Goal: Task Accomplishment & Management: Manage account settings

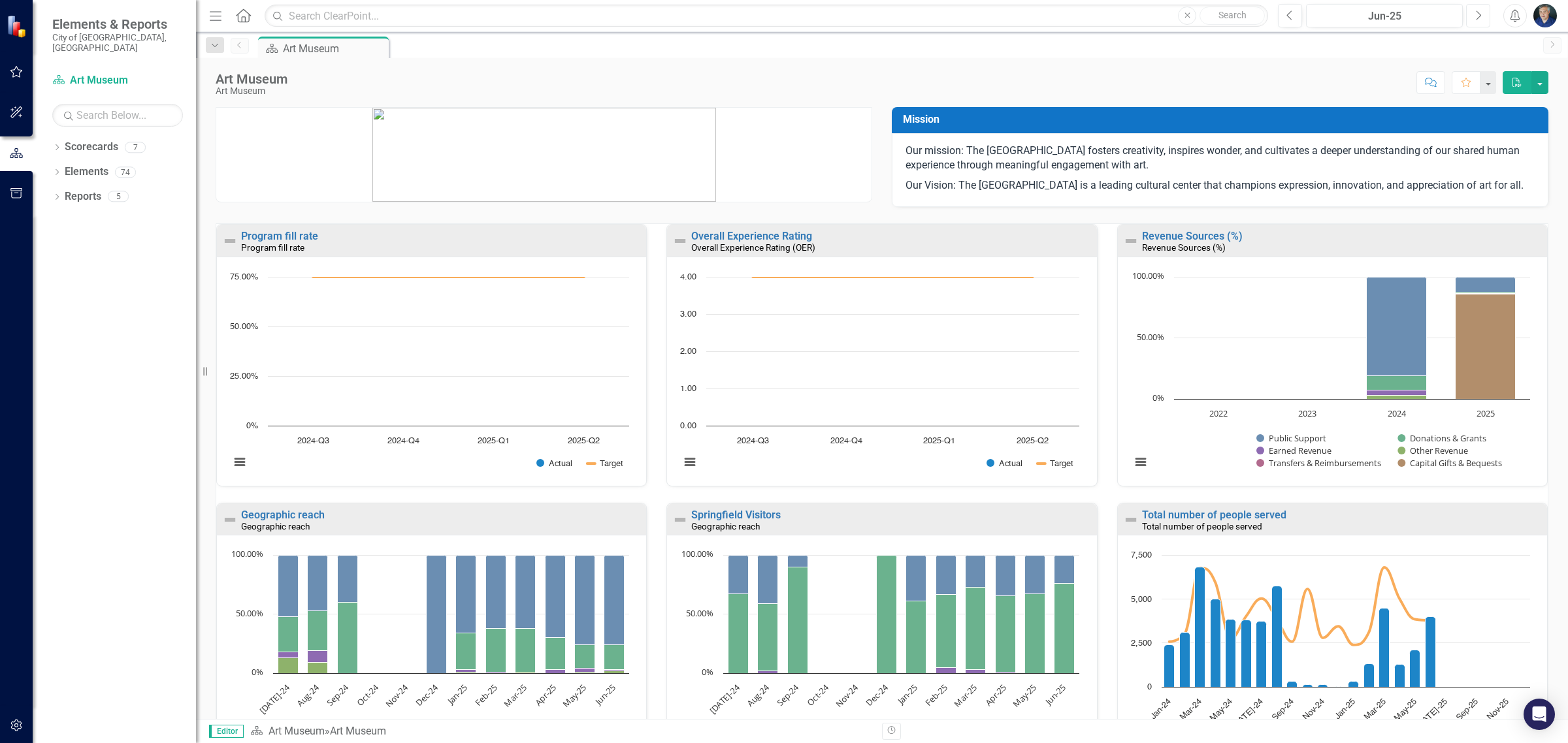
click at [1472, 13] on button "Next" at bounding box center [1478, 16] width 24 height 23
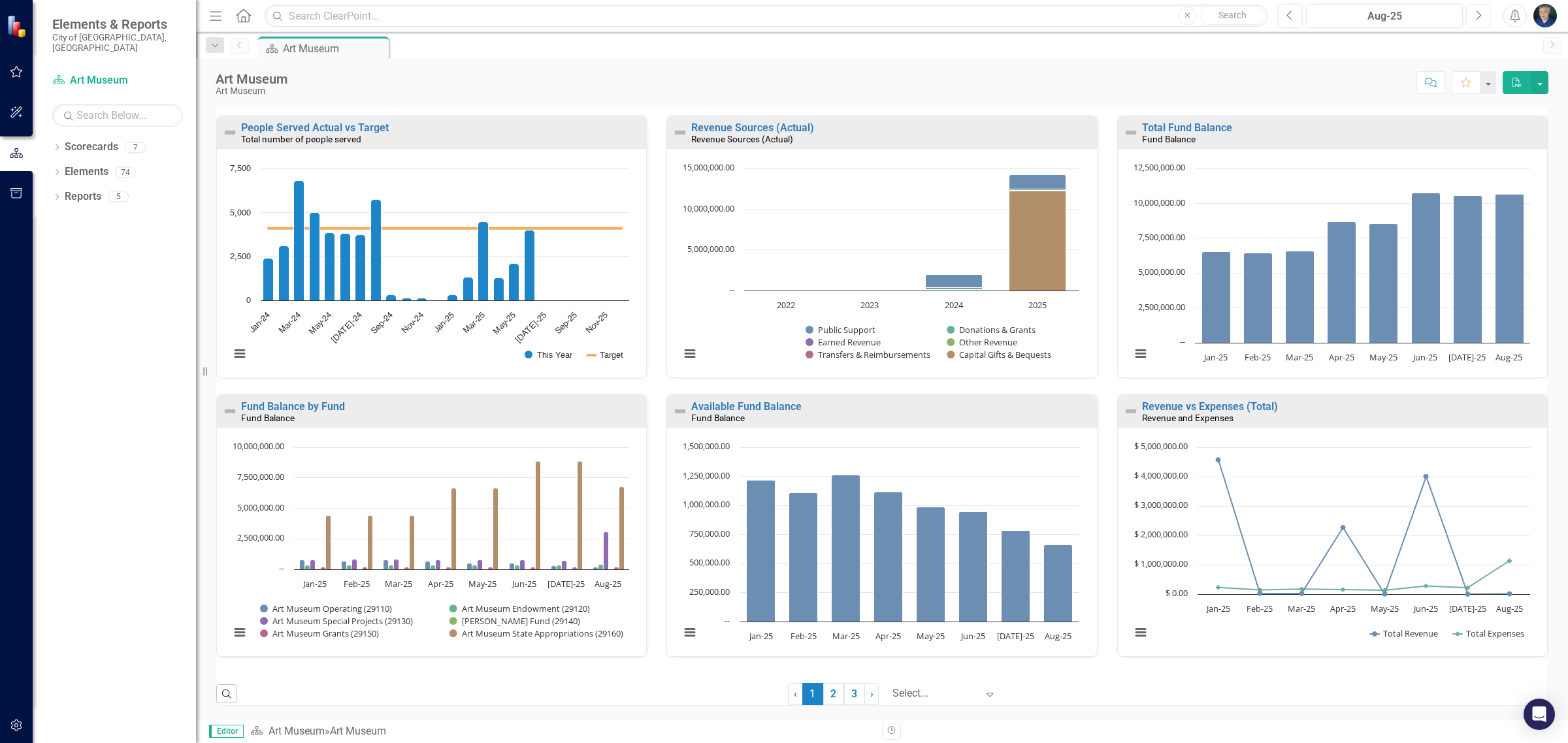
scroll to position [682, 0]
click at [828, 694] on link "2" at bounding box center [834, 693] width 21 height 22
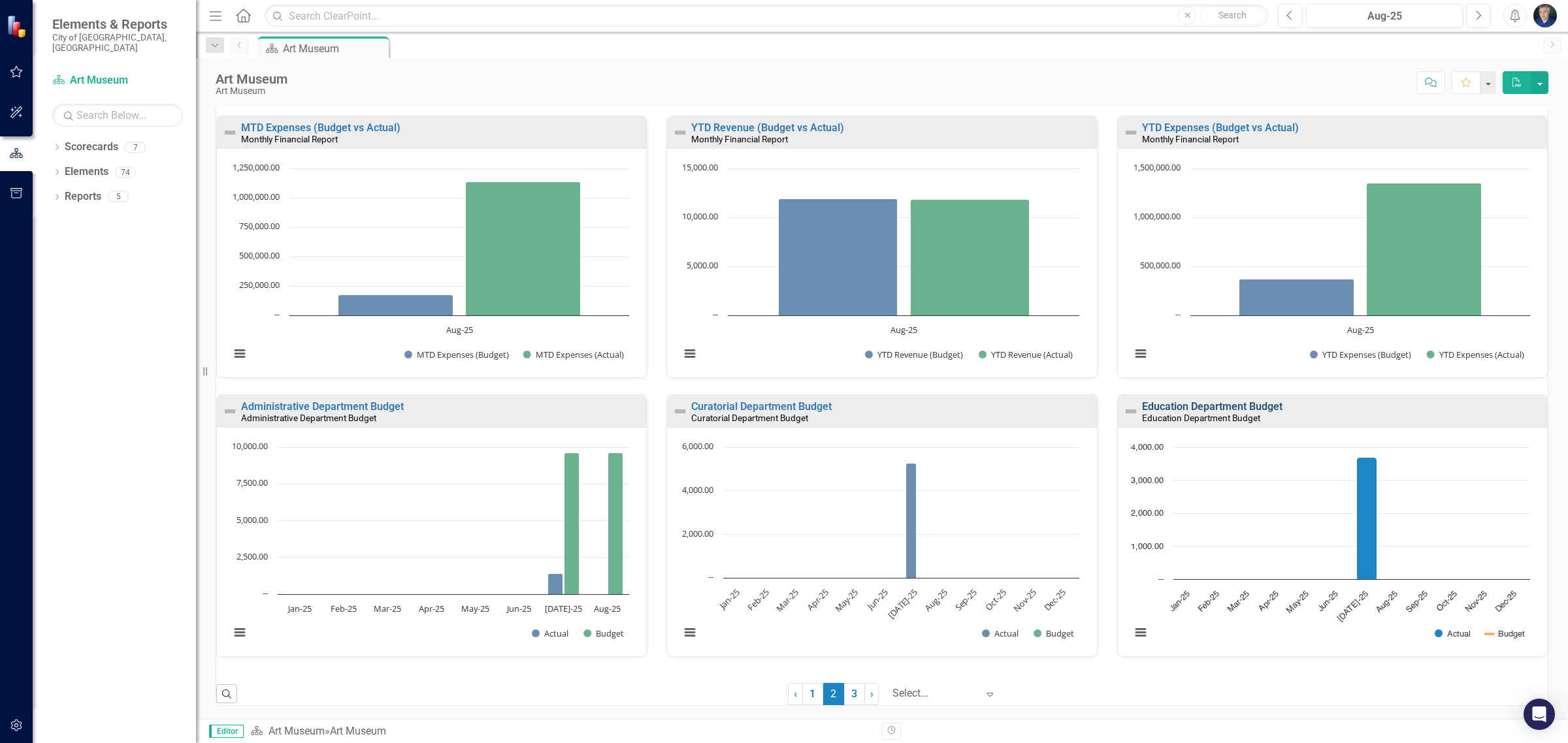
click at [1141, 407] on link "Education Department Budget" at bounding box center [1212, 407] width 140 height 13
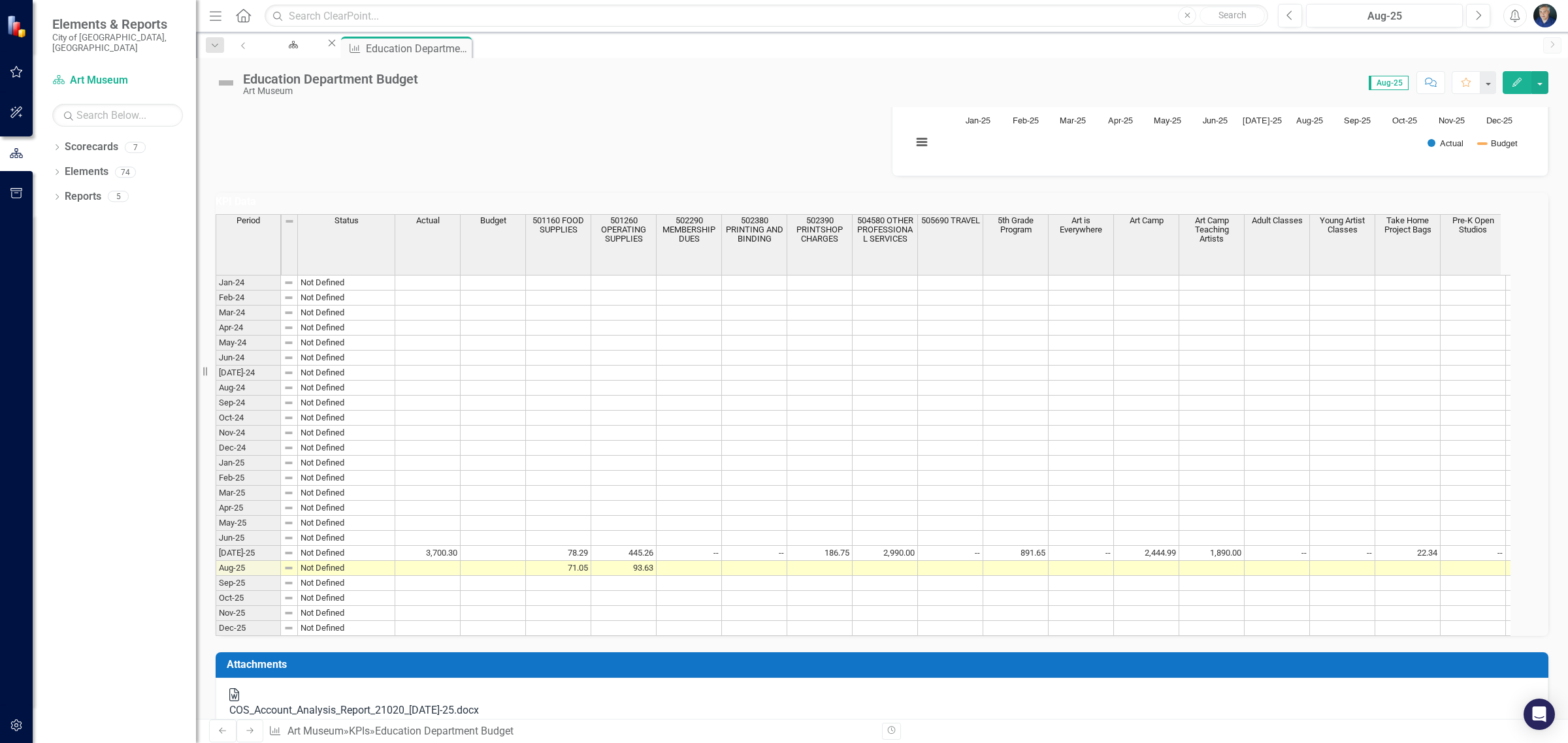
scroll to position [397, 0]
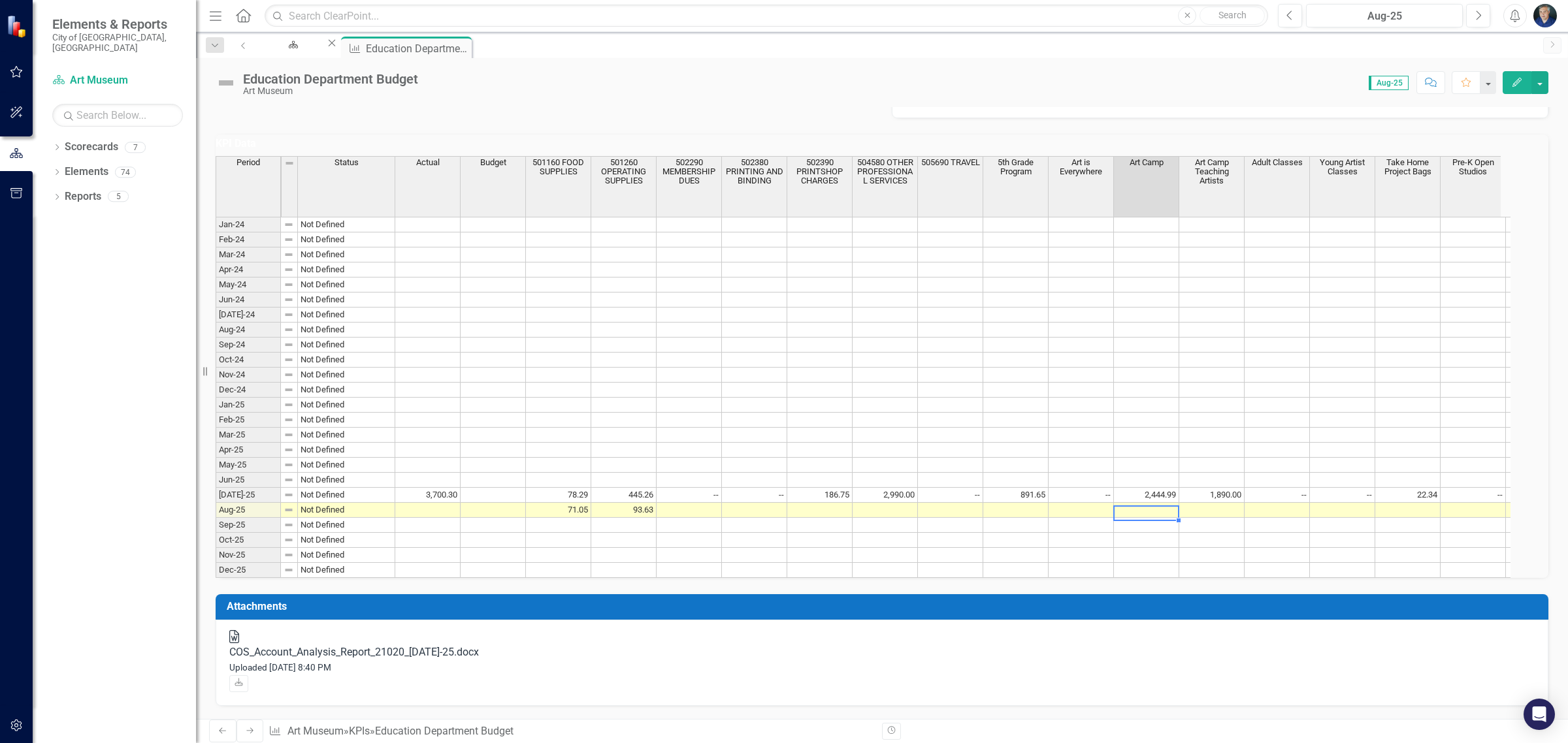
click at [1166, 513] on td at bounding box center [1146, 510] width 65 height 15
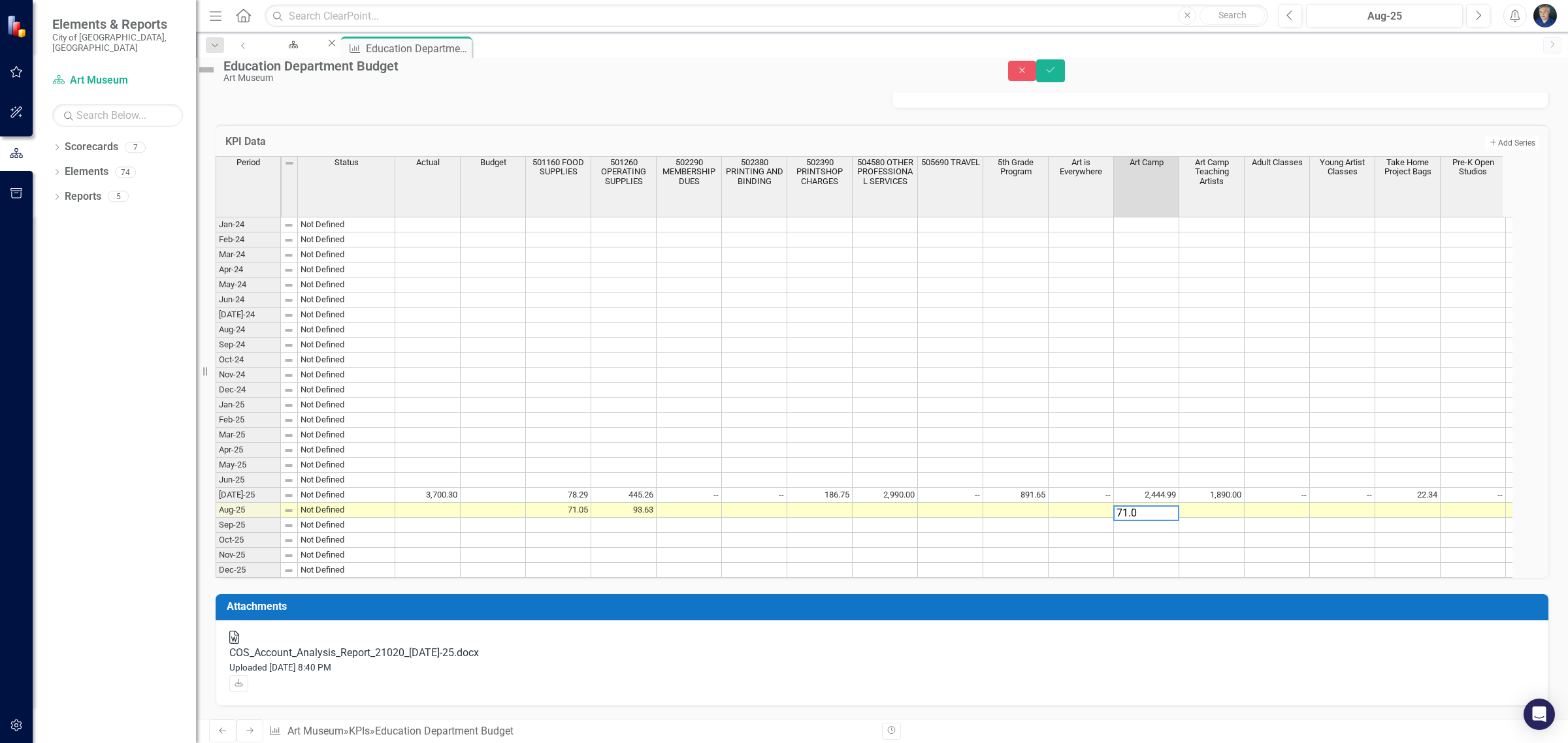
type textarea "71.05"
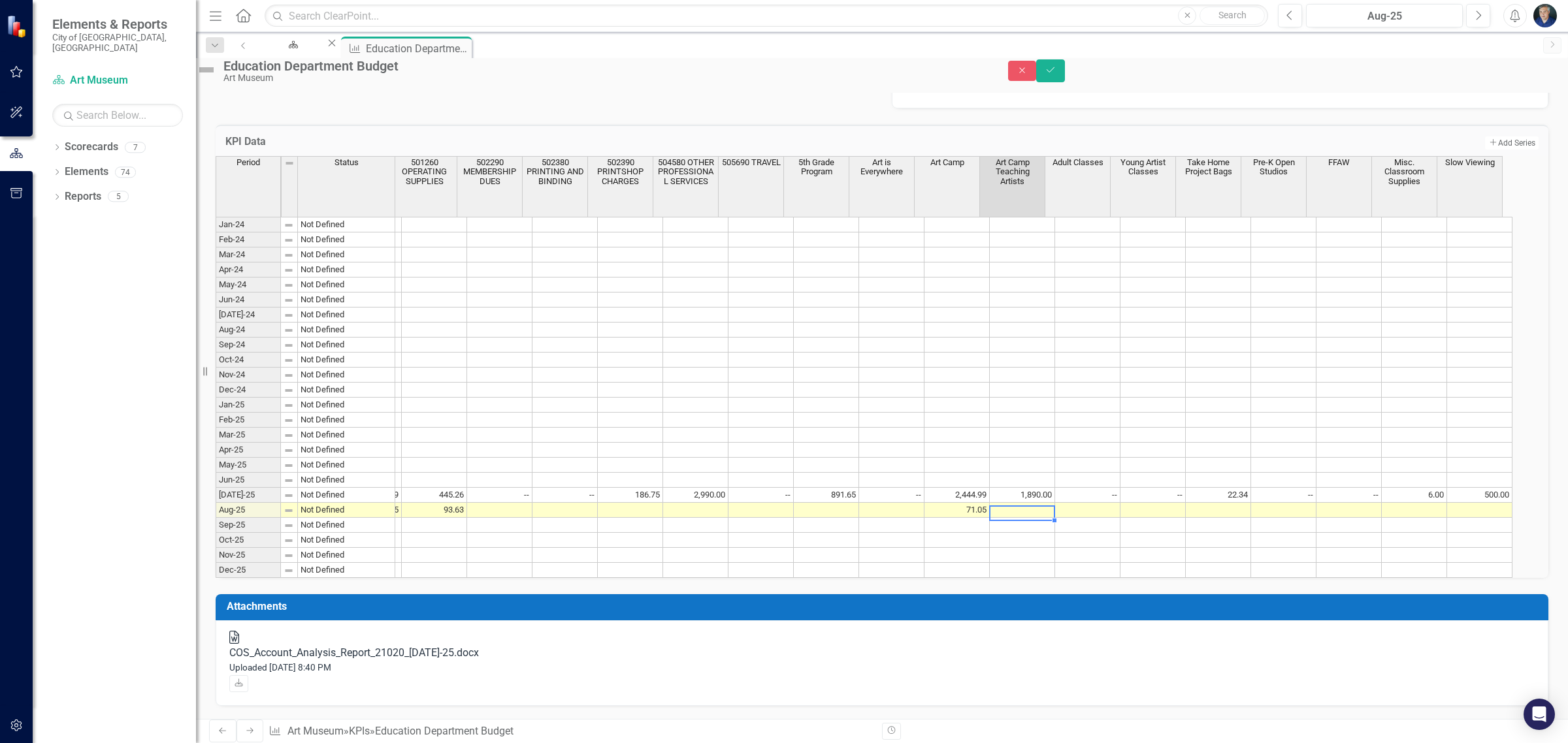
scroll to position [400, 0]
click at [435, 661] on div "COS_Account_Analysis_Report_21020_[DATE]-25.docx" at bounding box center [882, 653] width 1305 height 15
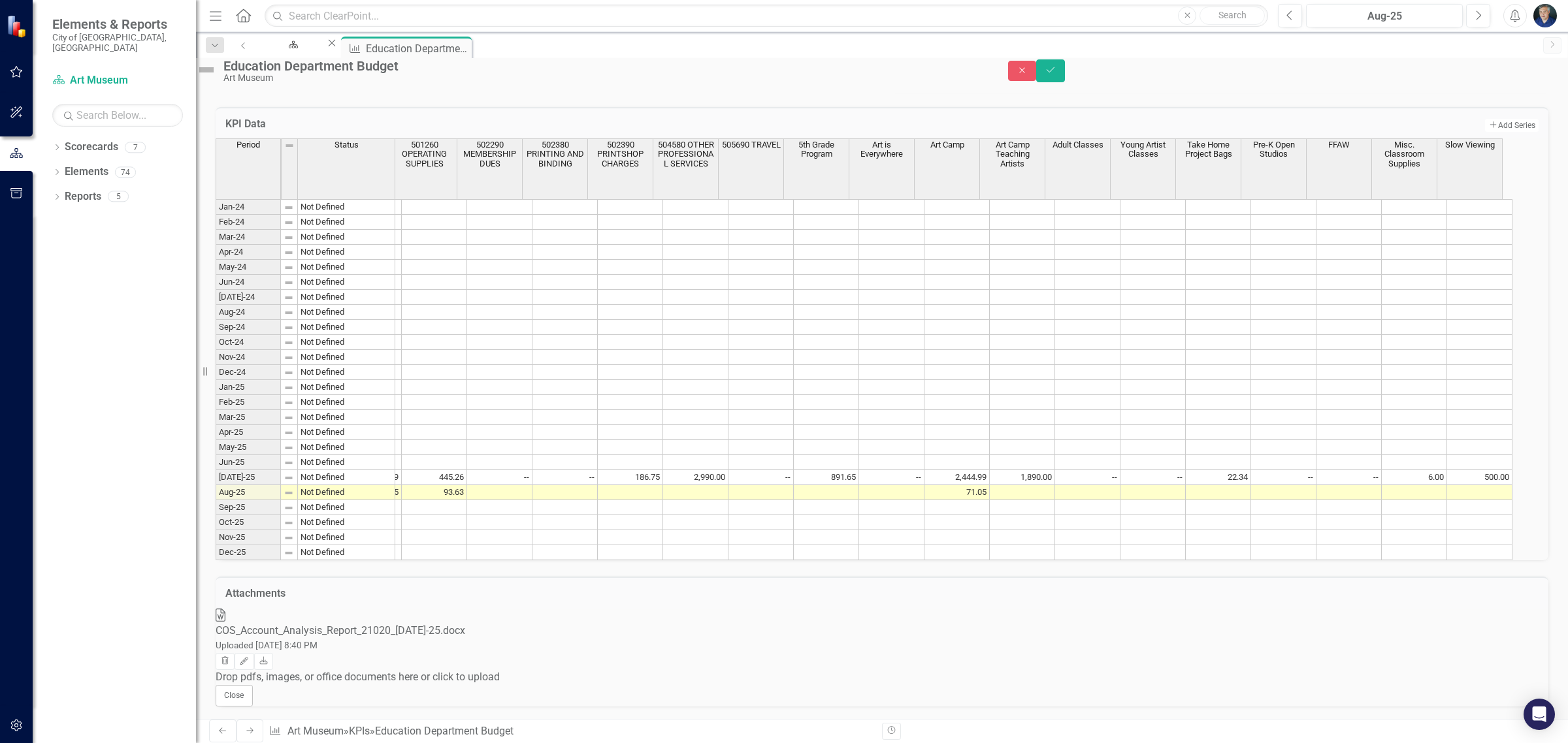
scroll to position [479, 0]
click at [317, 640] on small "Uploaded [DATE] 8:40 PM" at bounding box center [266, 645] width 102 height 11
click at [269, 657] on icon "Download" at bounding box center [264, 661] width 10 height 8
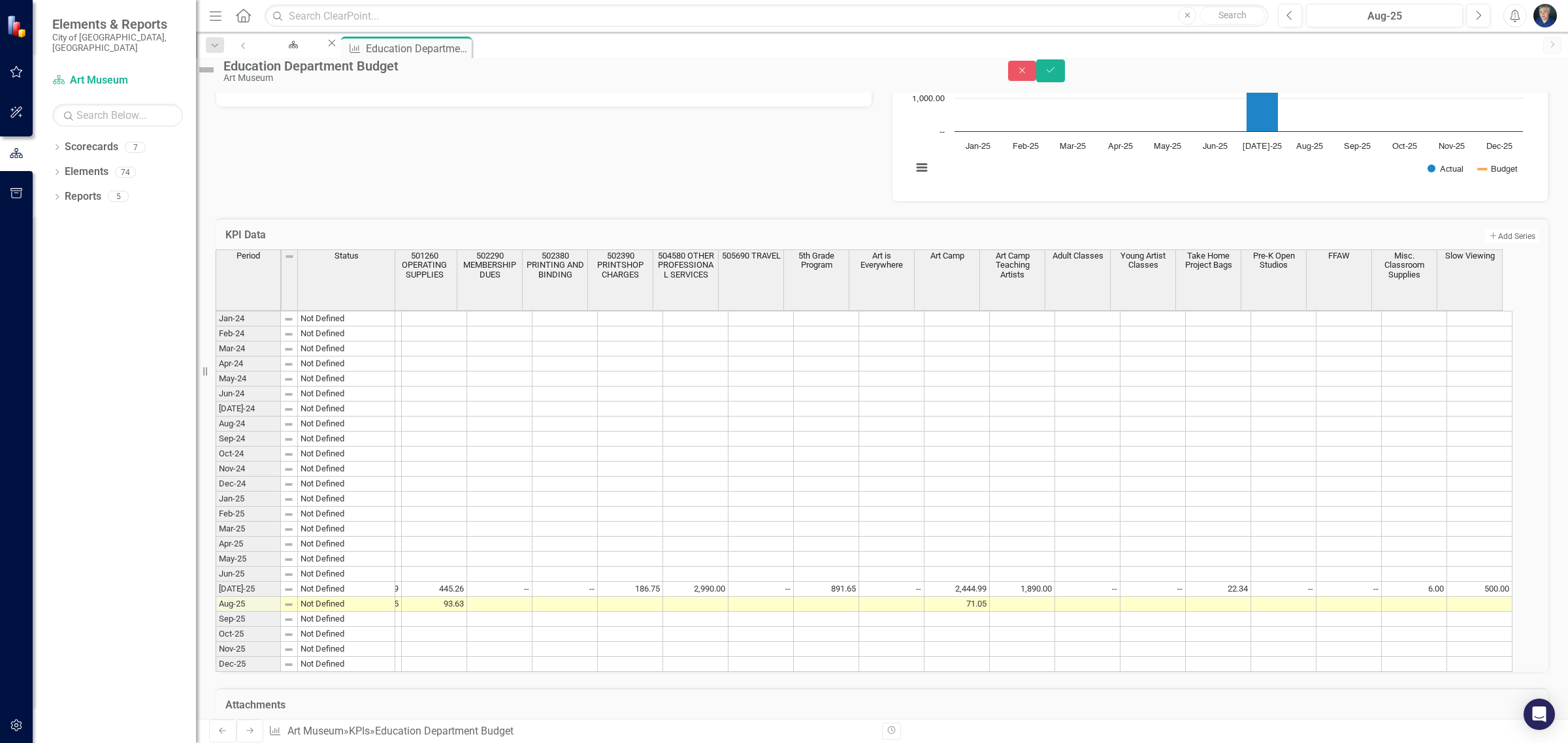
scroll to position [315, 0]
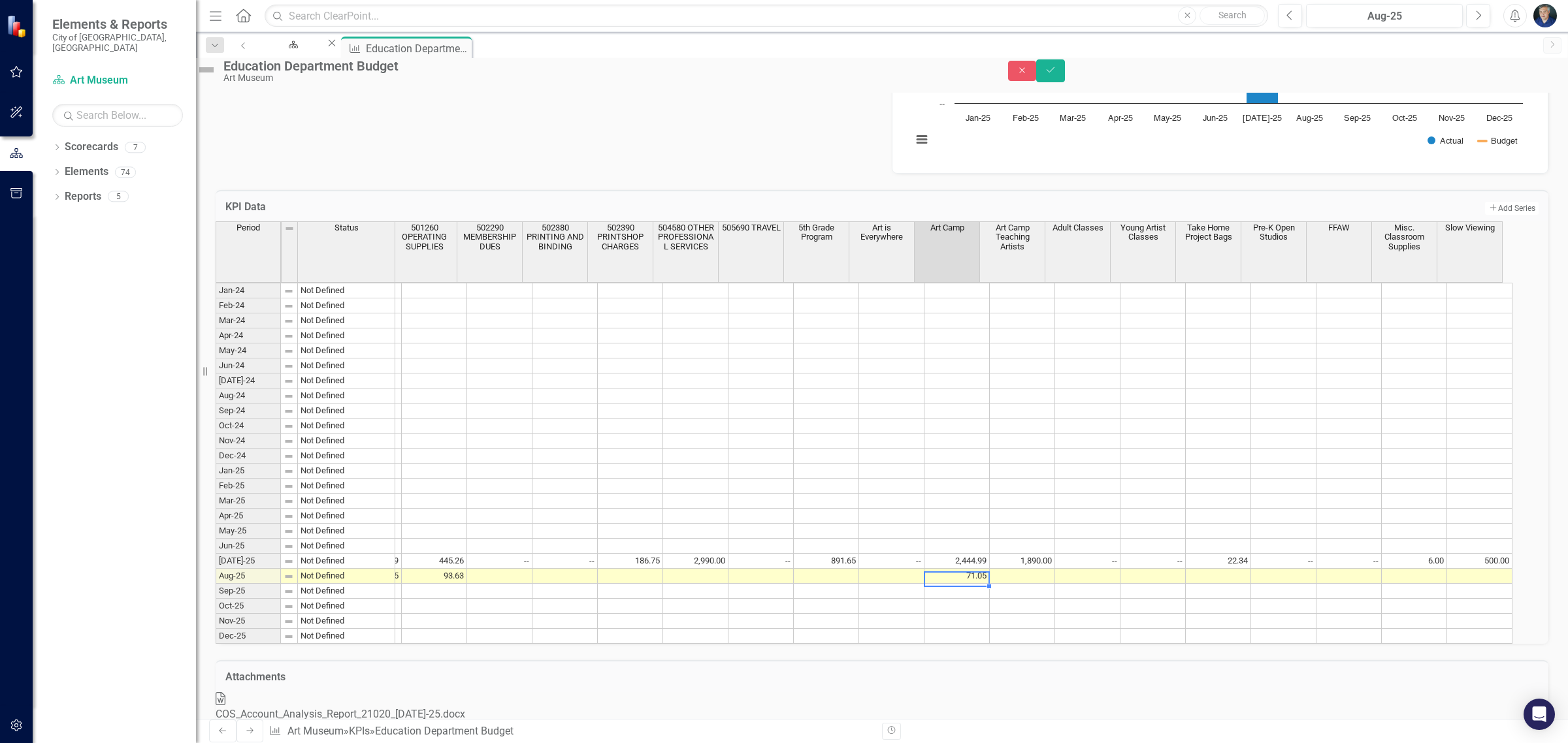
click at [964, 584] on td "71.05" at bounding box center [957, 576] width 65 height 15
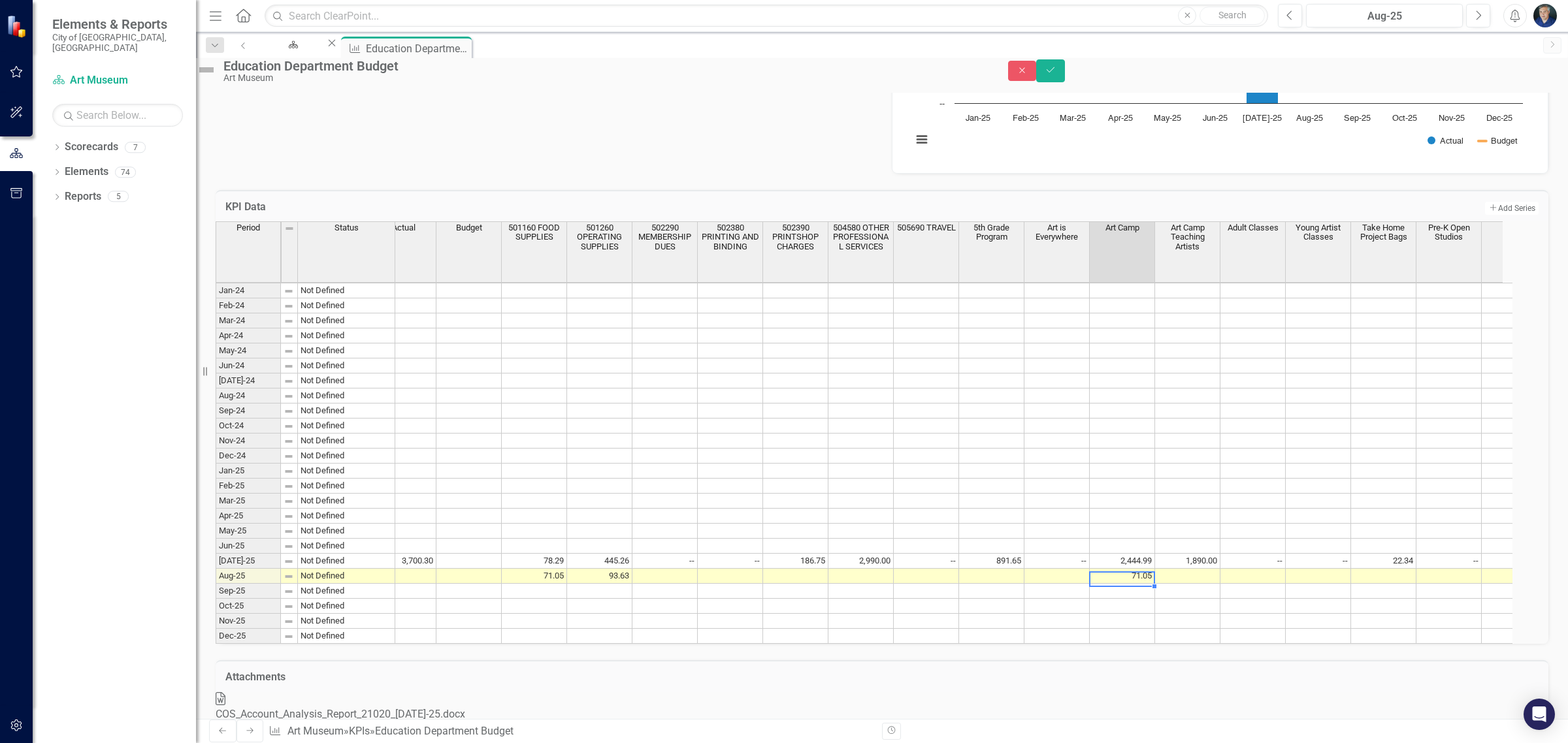
scroll to position [0, 0]
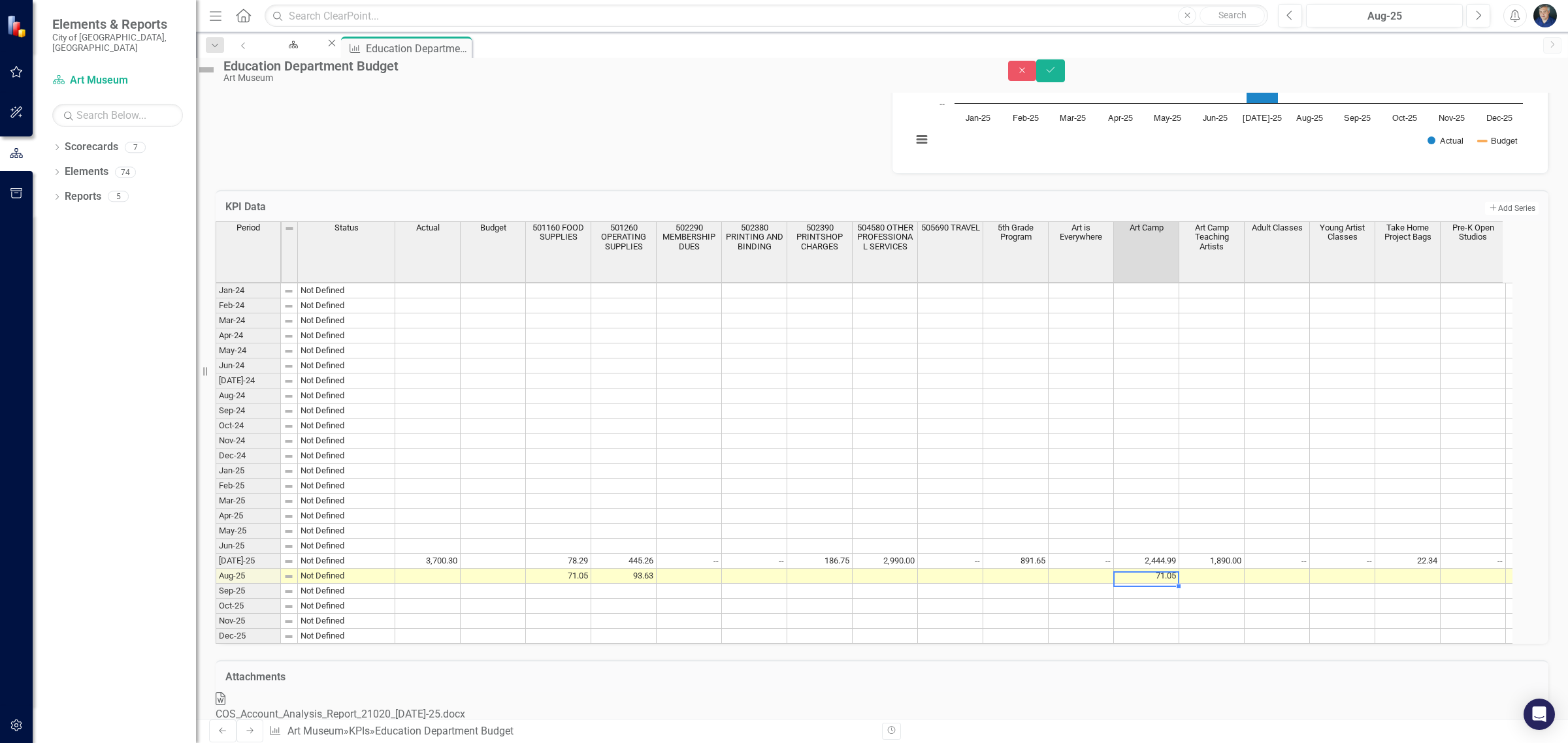
click at [648, 584] on td "93.63" at bounding box center [624, 576] width 65 height 15
type textarea "136.61"
click at [890, 584] on td at bounding box center [885, 576] width 65 height 15
type textarea "2437.50"
type textarea "938.08"
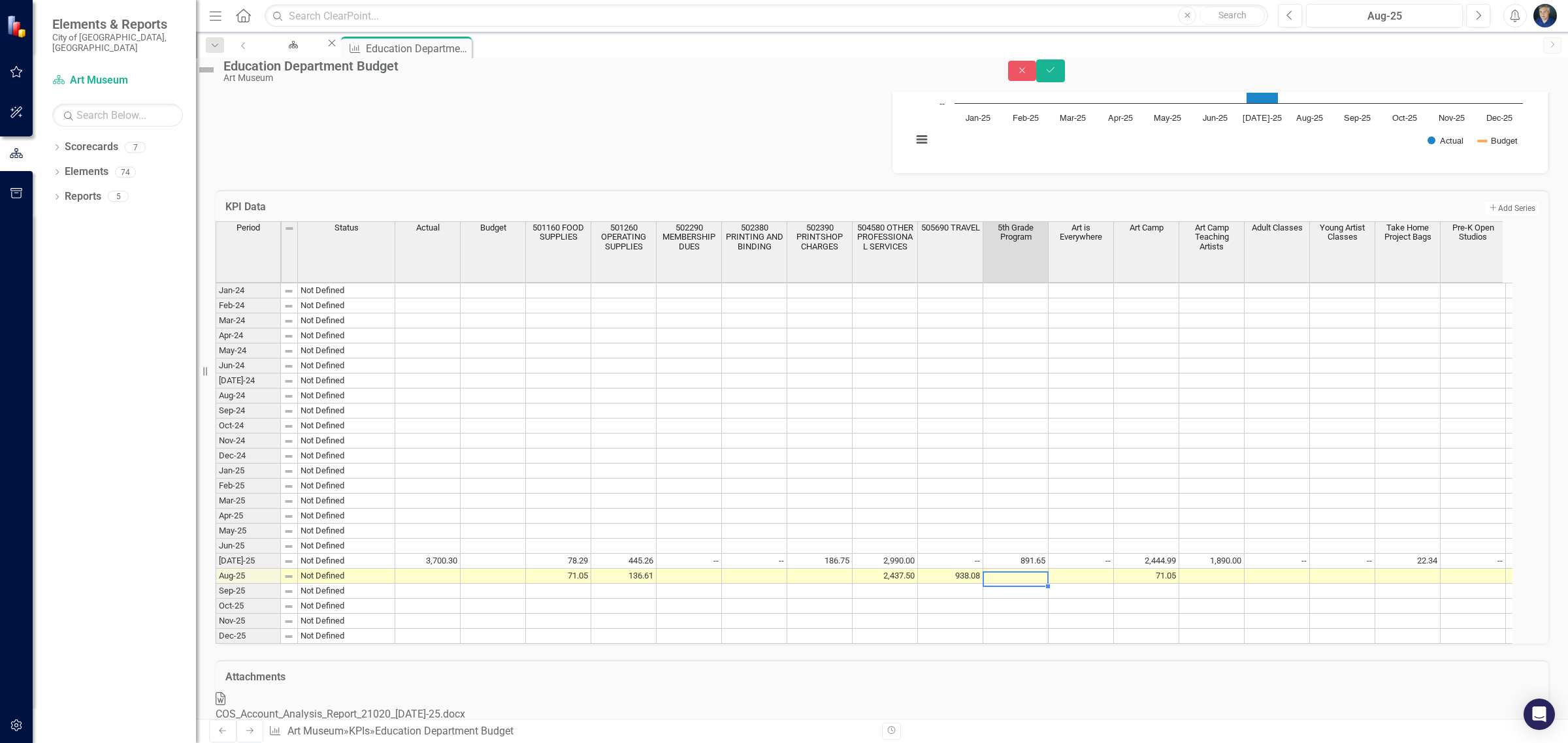
click at [1171, 584] on td "71.05" at bounding box center [1146, 576] width 65 height 15
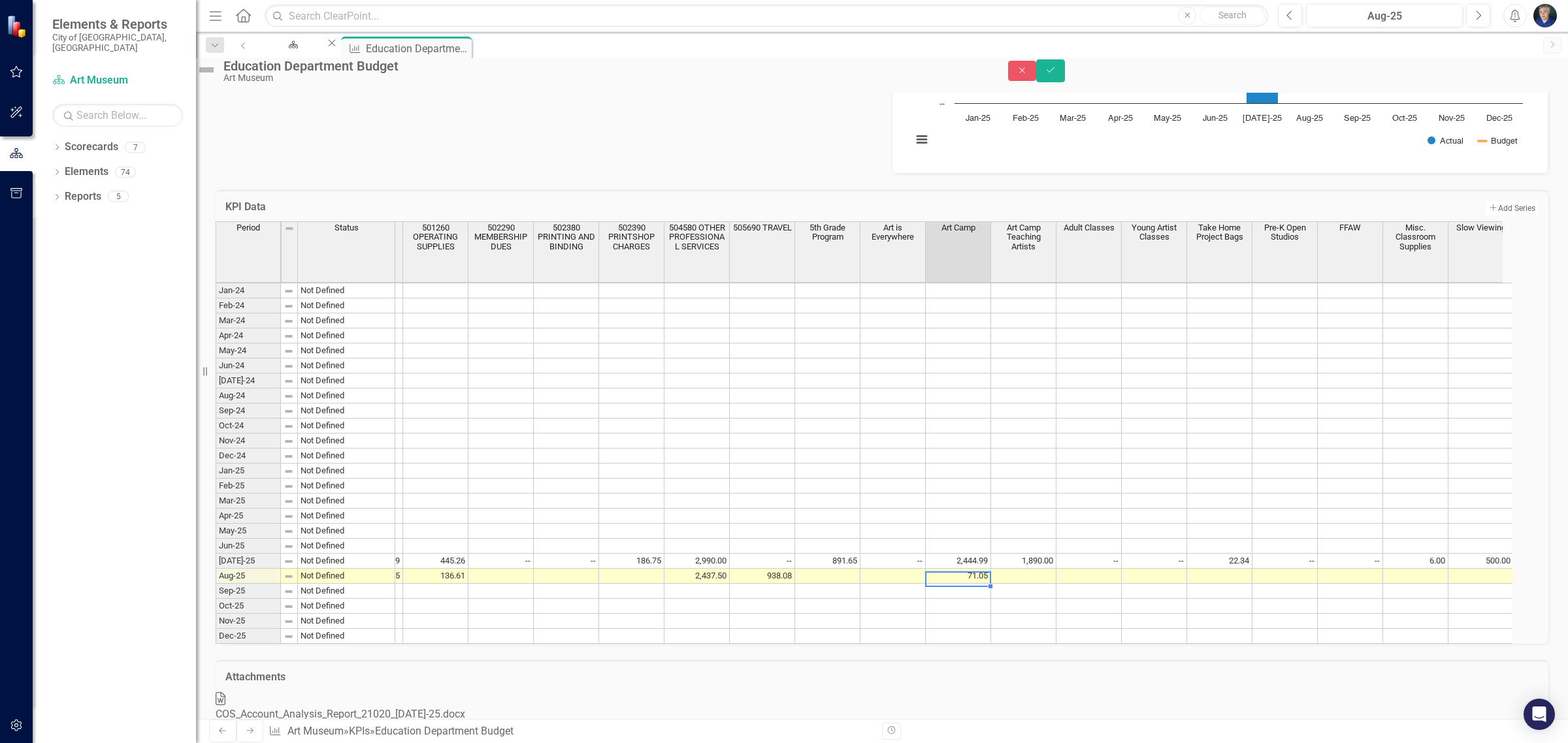
scroll to position [0, 199]
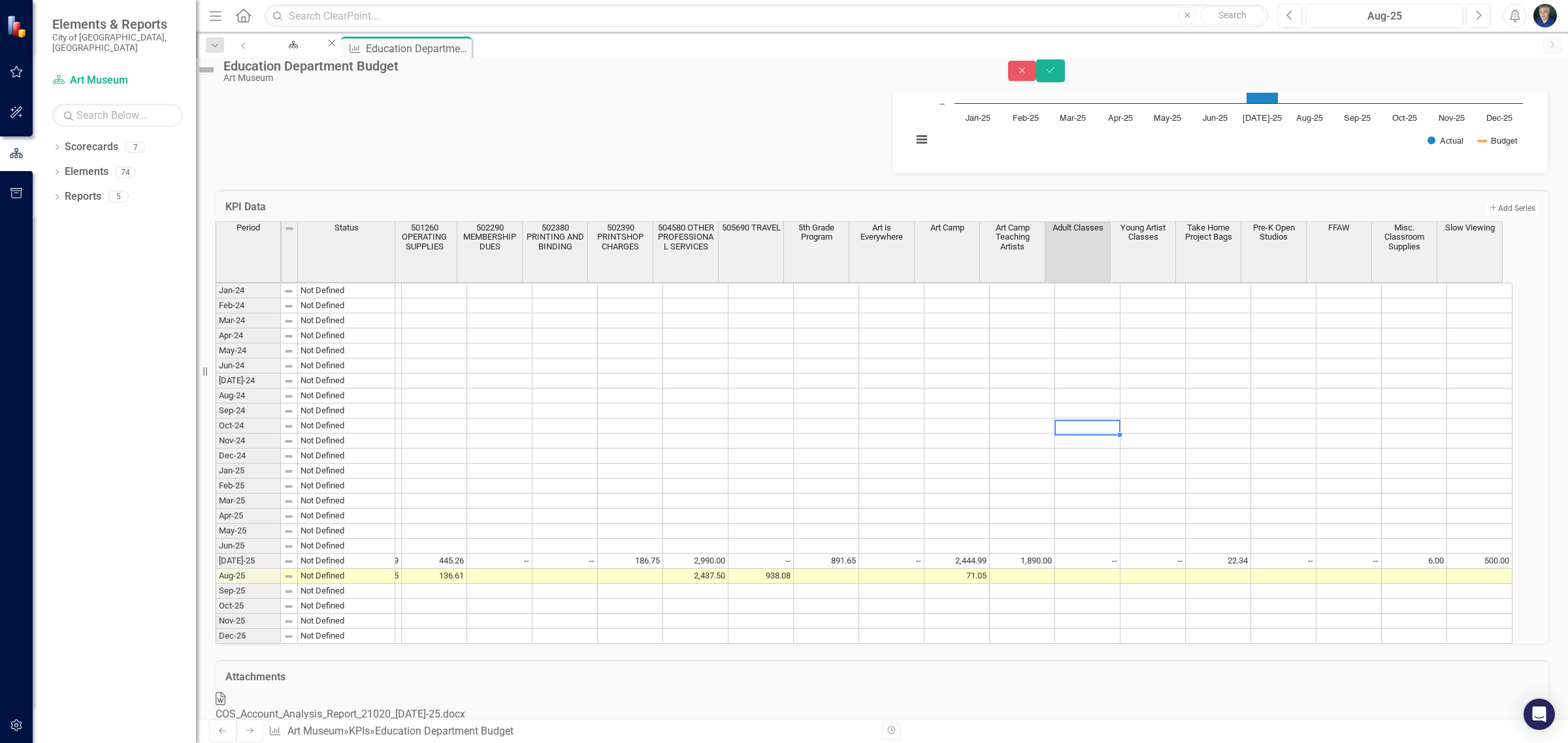
click at [26, 432] on div "Period Status Actual Budget 501160 FOOD SUPPLIES 501260 OPERATING SUPPLIES 5022…" at bounding box center [26, 433] width 0 height 422
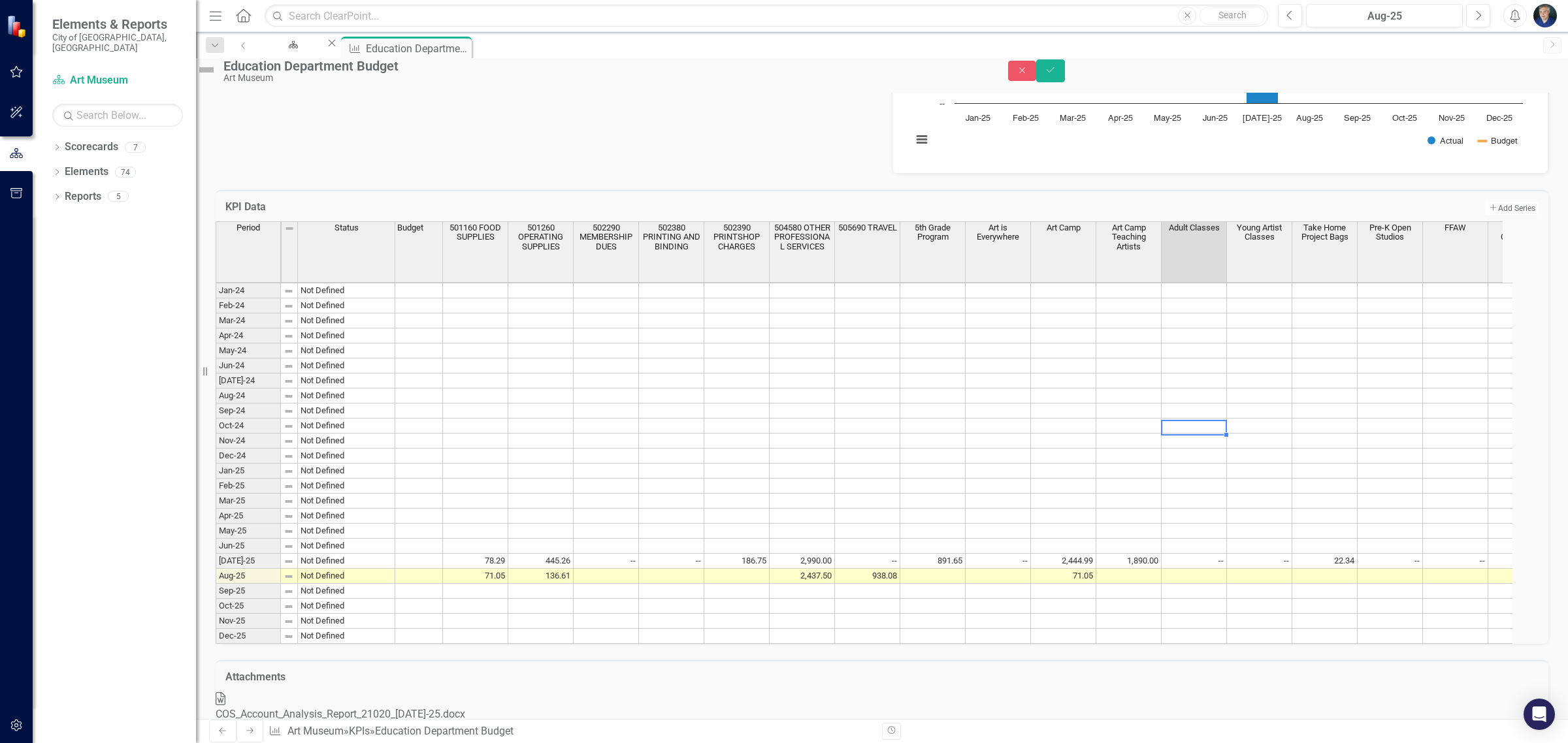
scroll to position [0, 0]
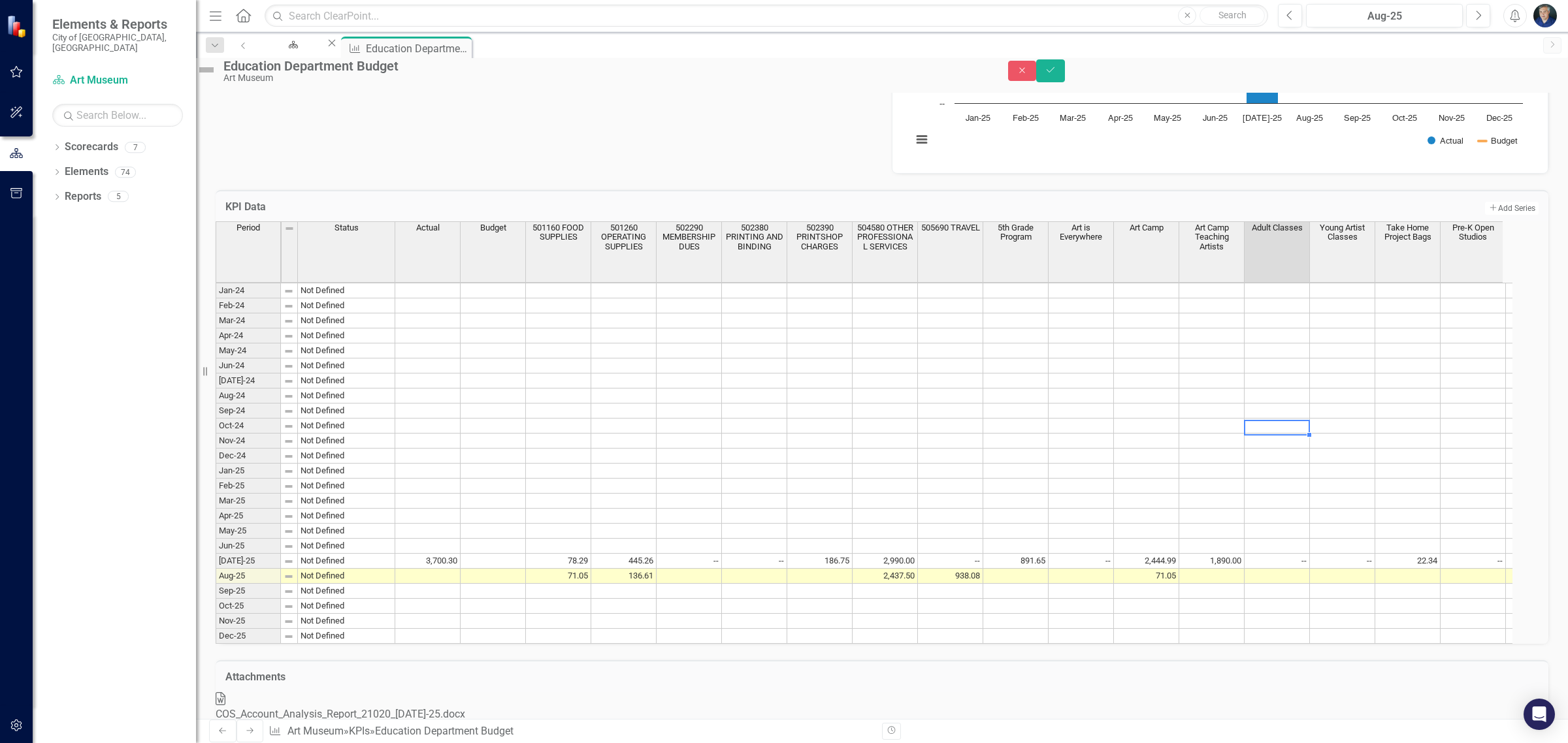
click at [461, 569] on td "3,700.30" at bounding box center [428, 561] width 65 height 15
click at [587, 569] on td "78.29" at bounding box center [558, 561] width 65 height 15
click at [615, 569] on td "445.26" at bounding box center [624, 561] width 65 height 15
click at [824, 569] on td "186.75" at bounding box center [820, 561] width 65 height 15
click at [215, 584] on div "Period Status Actual Budget 501160 FOOD SUPPLIES 501260 OPERATING SUPPLIES 5022…" at bounding box center [215, 433] width 0 height 422
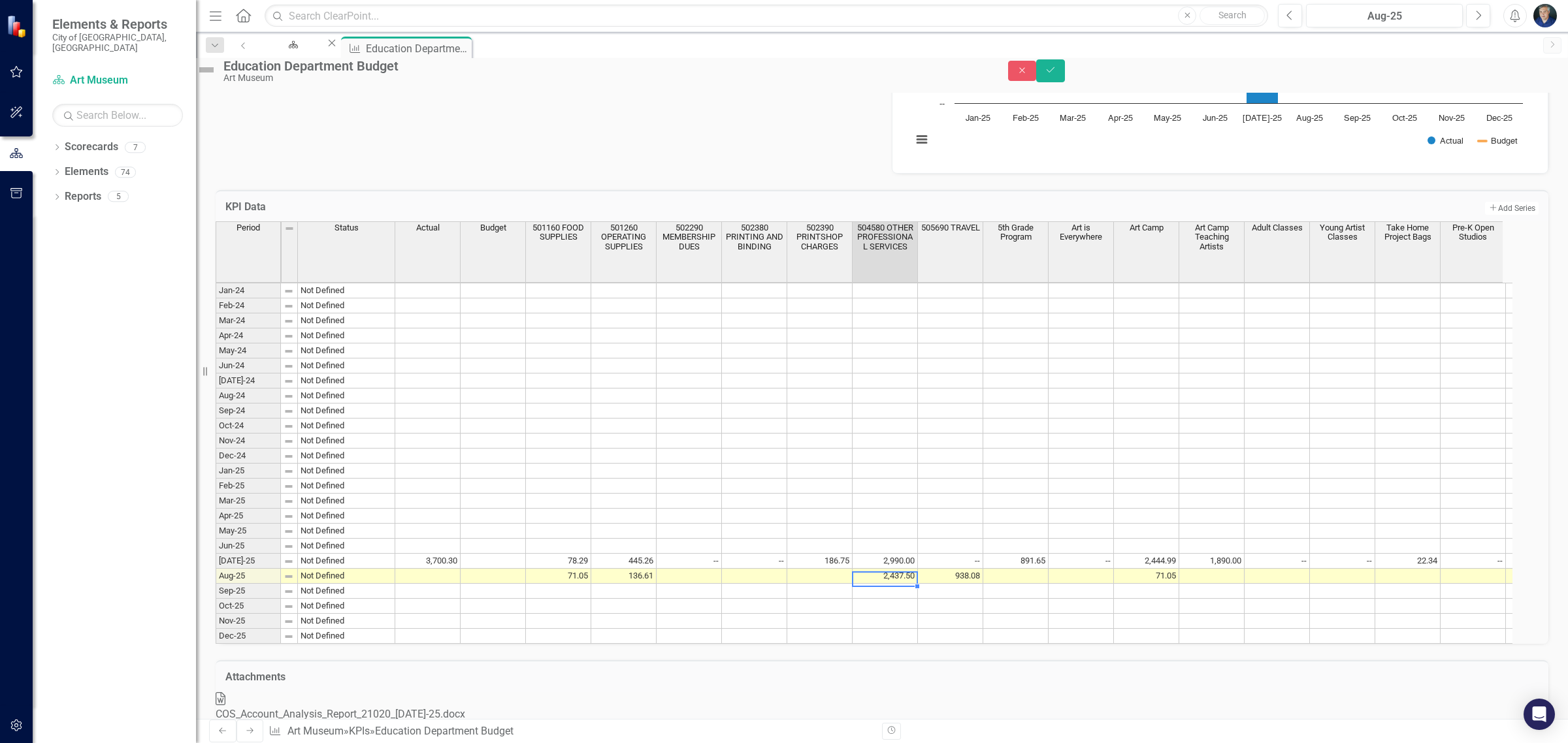
click at [1021, 569] on td "891.65" at bounding box center [1015, 561] width 65 height 15
click at [215, 601] on div "Period Status Actual Budget 501160 FOOD SUPPLIES 501260 OPERATING SUPPLIES 5022…" at bounding box center [215, 433] width 0 height 422
click at [712, 584] on td at bounding box center [689, 576] width 65 height 15
type textarea "0"
